Goal: Information Seeking & Learning: Learn about a topic

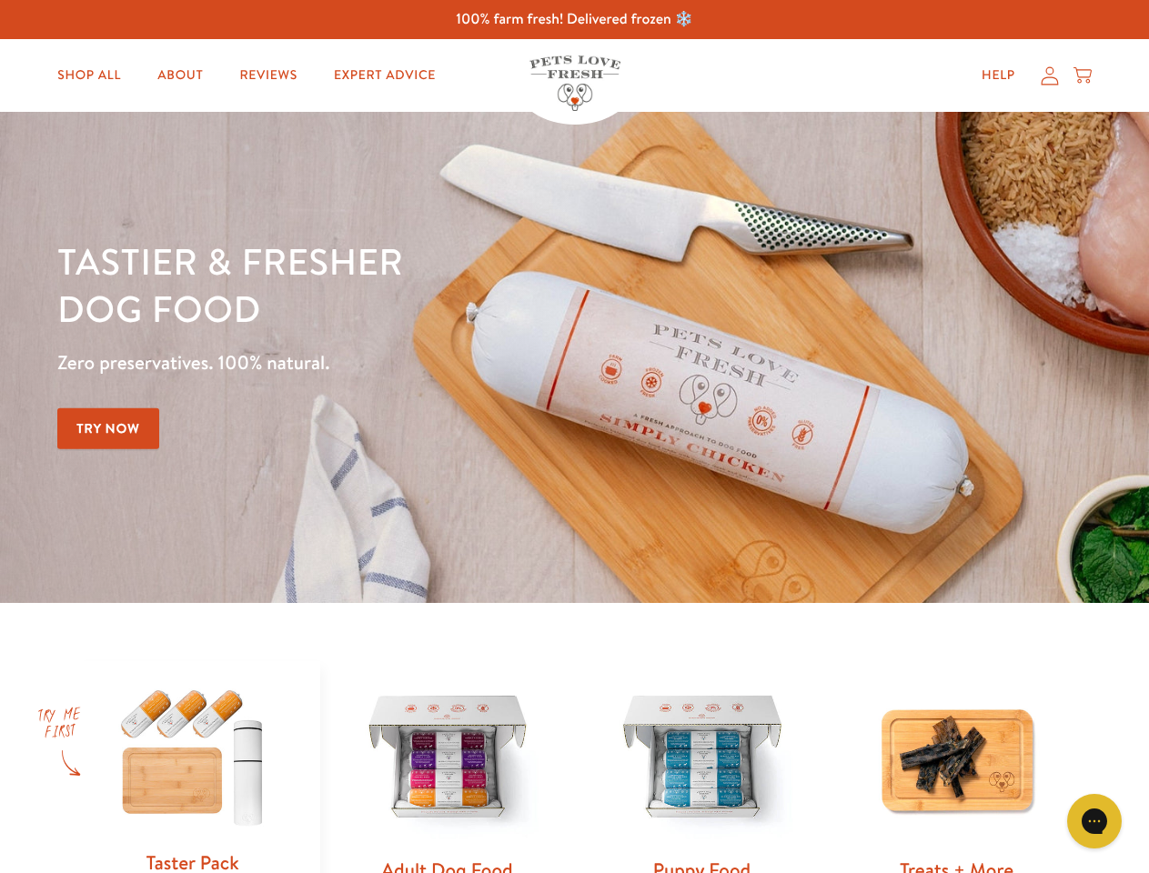
click at [574, 436] on div "Tastier & fresher dog food Zero preservatives. 100% natural. Try Now" at bounding box center [401, 357] width 689 height 240
click at [1094, 821] on icon "Gorgias live chat" at bounding box center [1093, 820] width 17 height 17
